Goal: Information Seeking & Learning: Learn about a topic

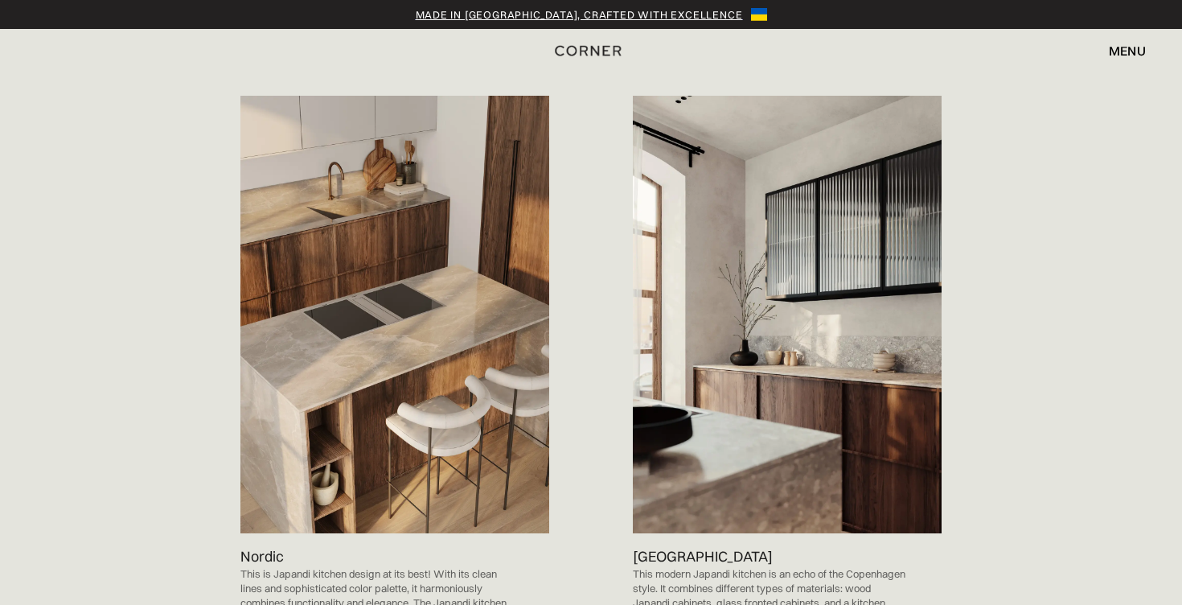
scroll to position [949, 0]
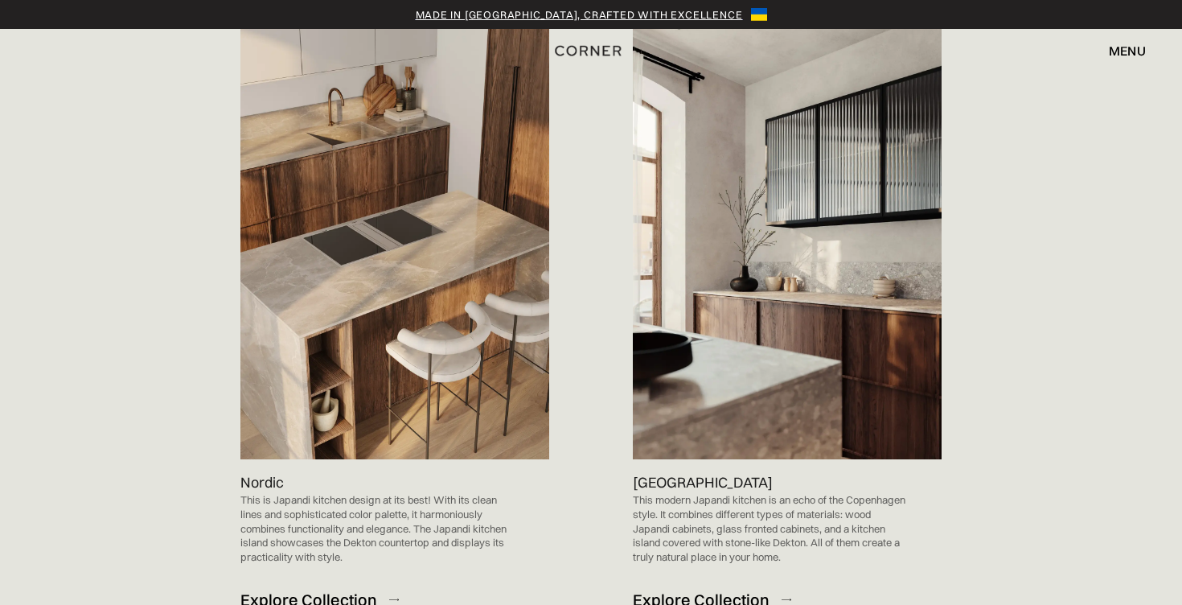
click at [685, 589] on div "Explore Collection" at bounding box center [701, 600] width 137 height 22
click at [425, 312] on img at bounding box center [394, 241] width 309 height 438
click at [325, 589] on div "Explore Collection" at bounding box center [308, 600] width 137 height 22
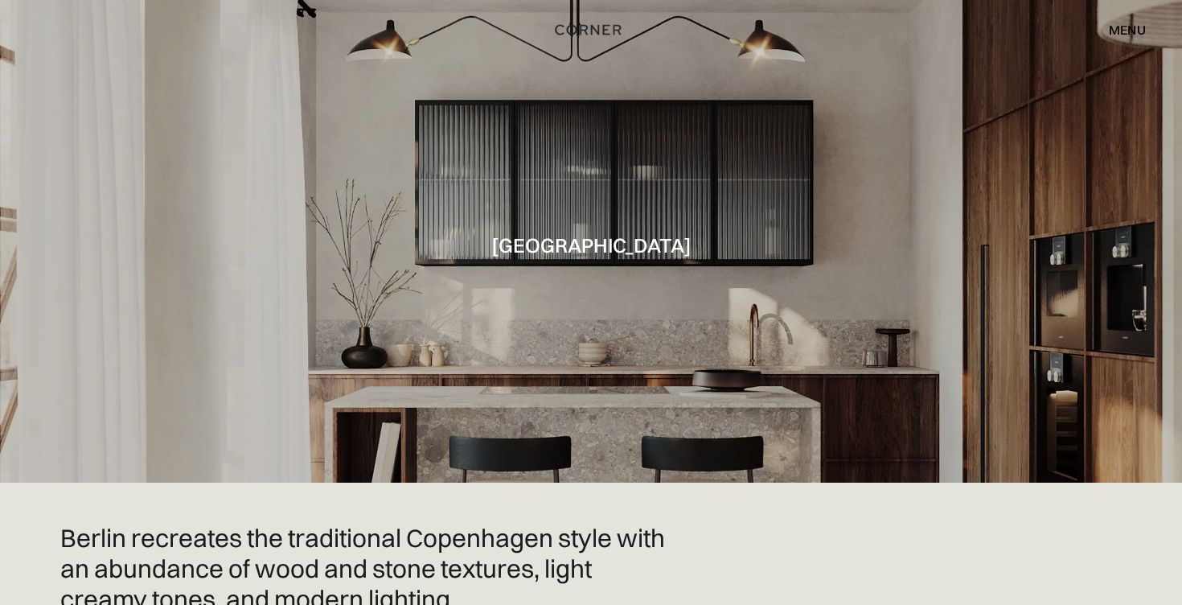
scroll to position [68, 0]
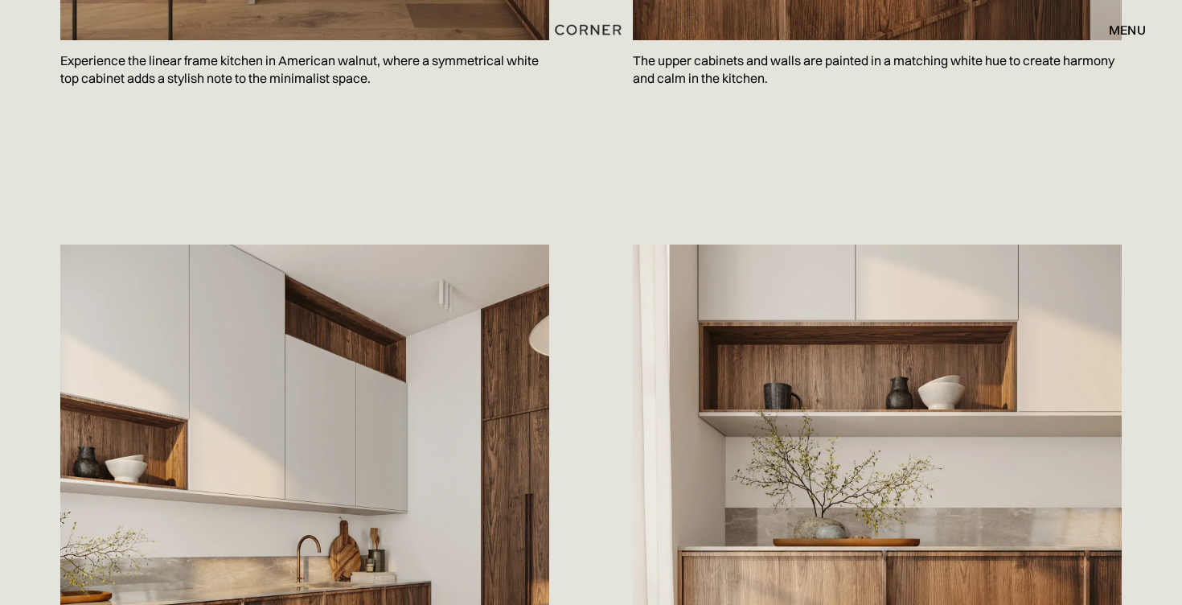
scroll to position [1632, 0]
